Goal: Information Seeking & Learning: Learn about a topic

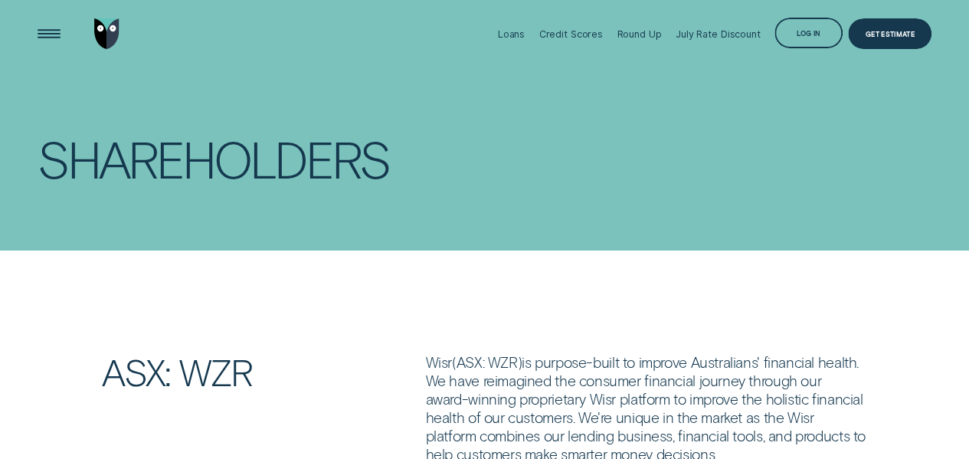
click at [25, 33] on div "Loans Credit Scores Round Up July Rate Discount Log in Log in Customer Dashboar…" at bounding box center [484, 34] width 969 height 68
click at [44, 39] on div "Open Menu" at bounding box center [49, 34] width 44 height 44
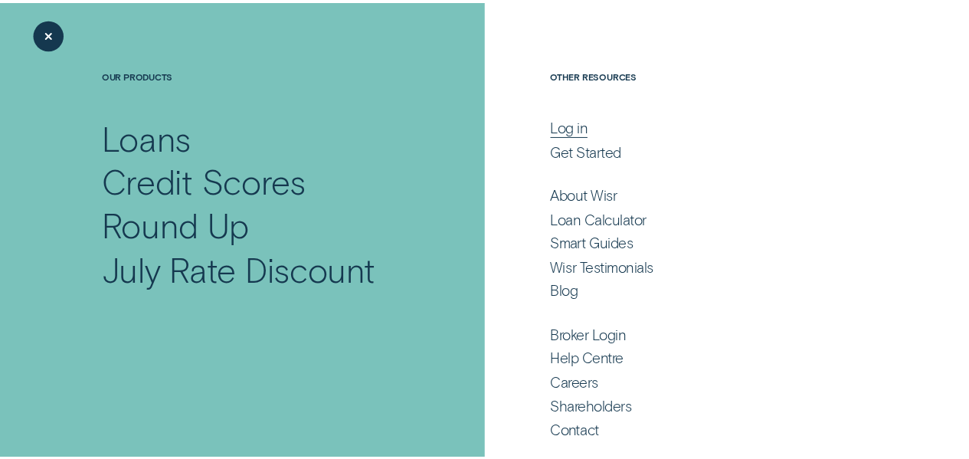
scroll to position [74, 0]
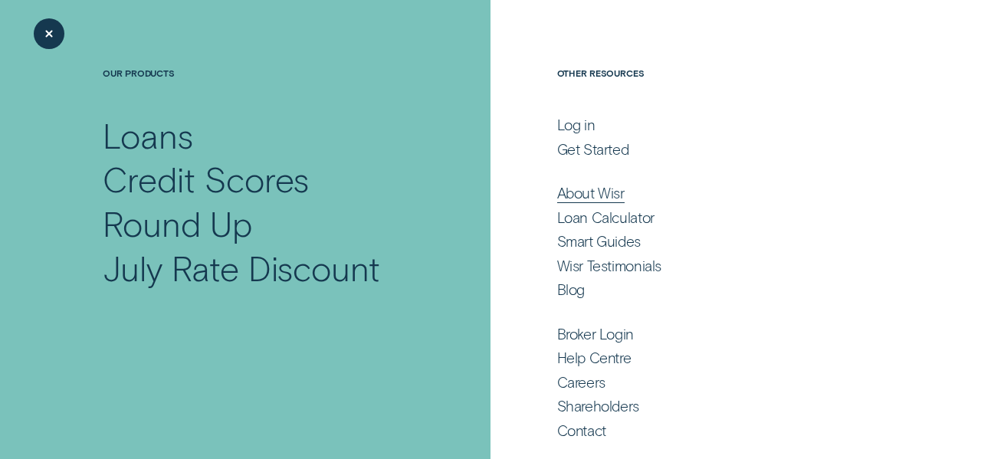
click at [565, 189] on div "About Wisr" at bounding box center [590, 193] width 67 height 18
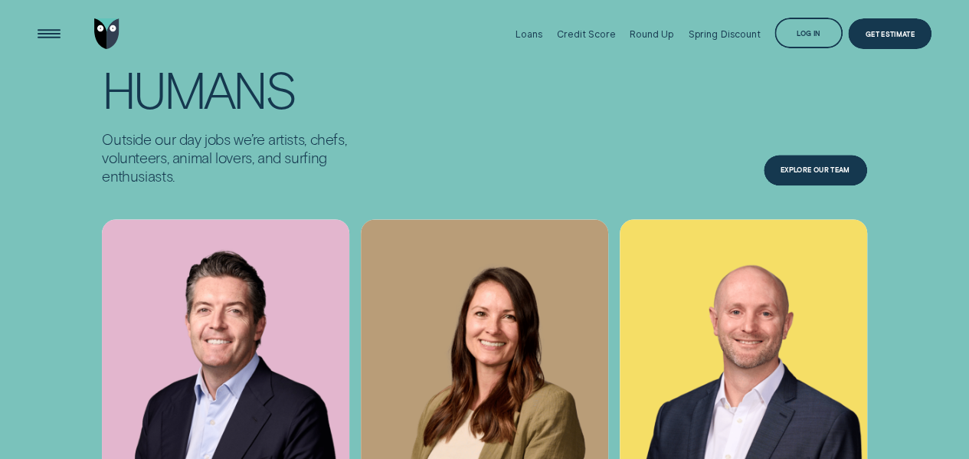
scroll to position [3831, 0]
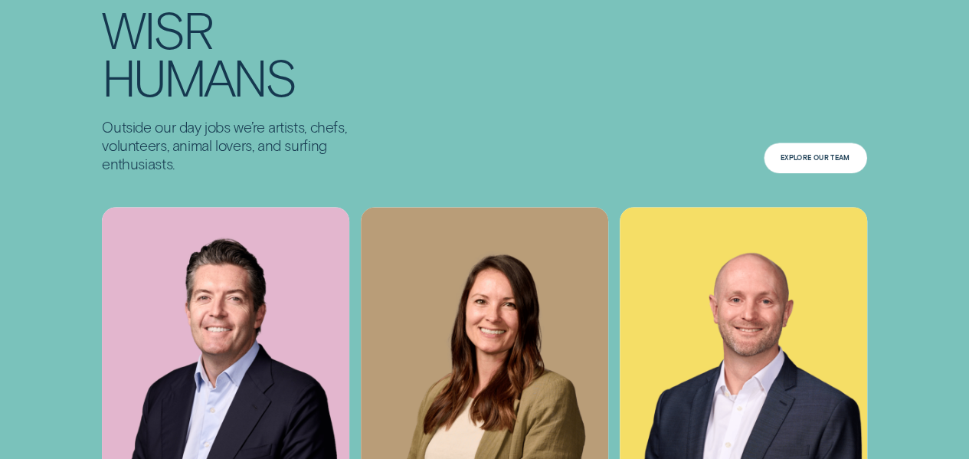
click at [808, 169] on div "Explore Our Team" at bounding box center [815, 158] width 103 height 31
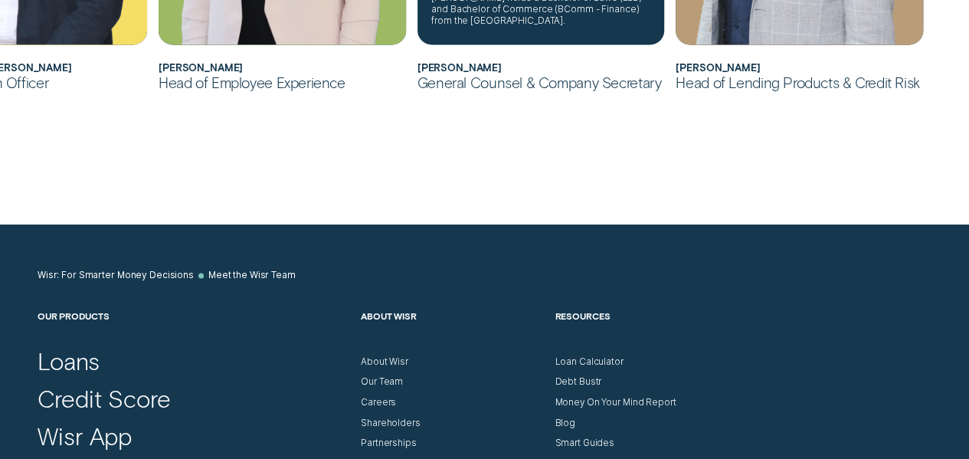
scroll to position [1328, 0]
